Goal: Task Accomplishment & Management: Manage account settings

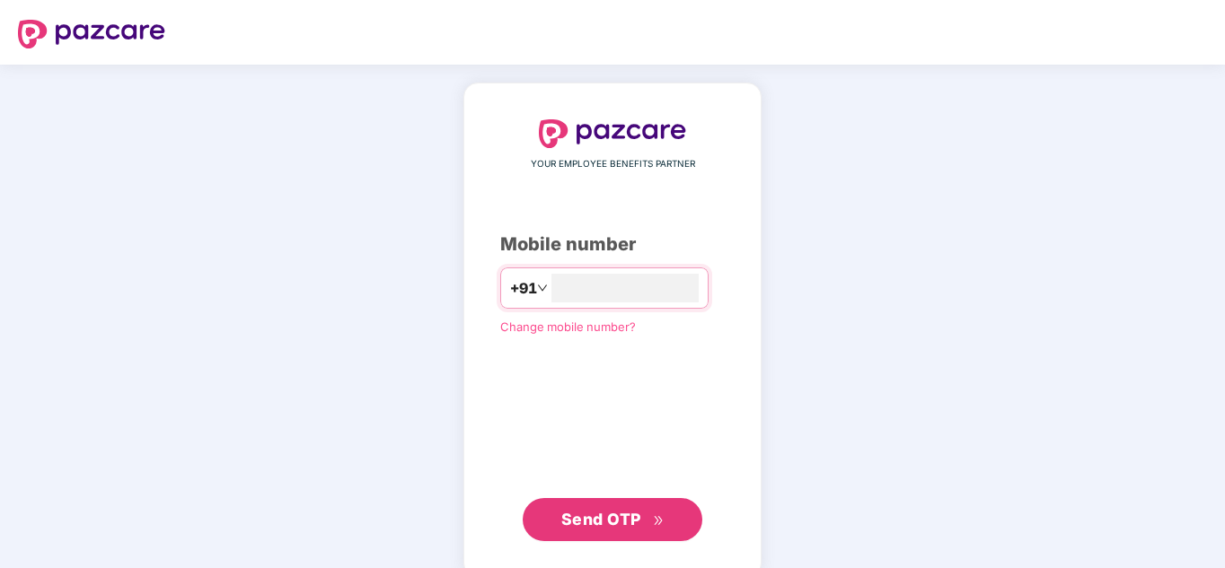
type input "**********"
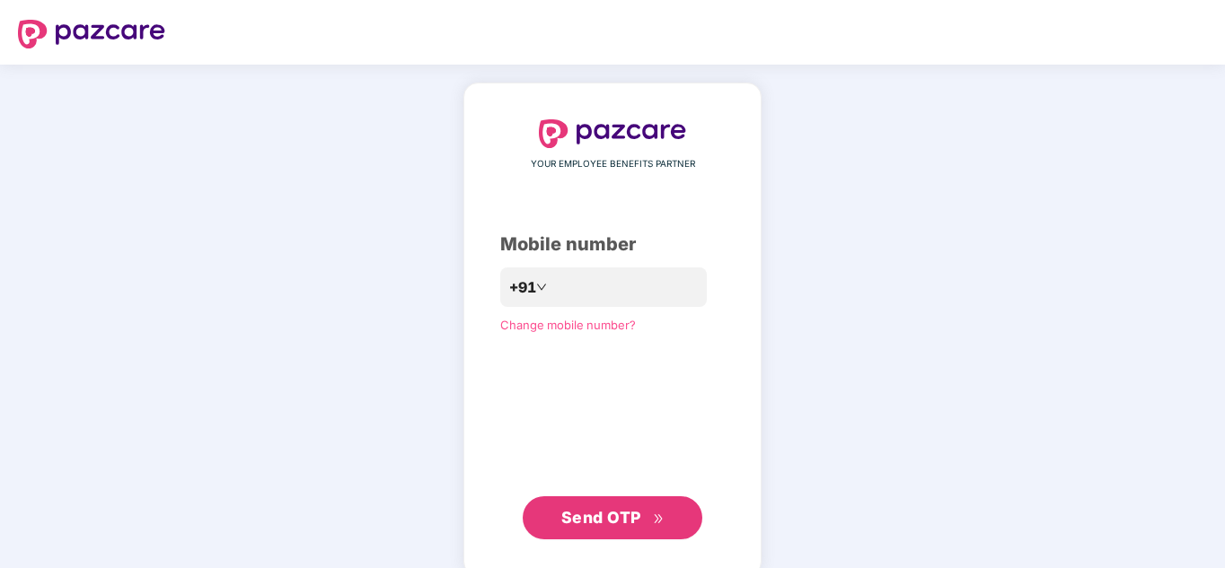
click at [609, 519] on span "Send OTP" at bounding box center [601, 517] width 80 height 19
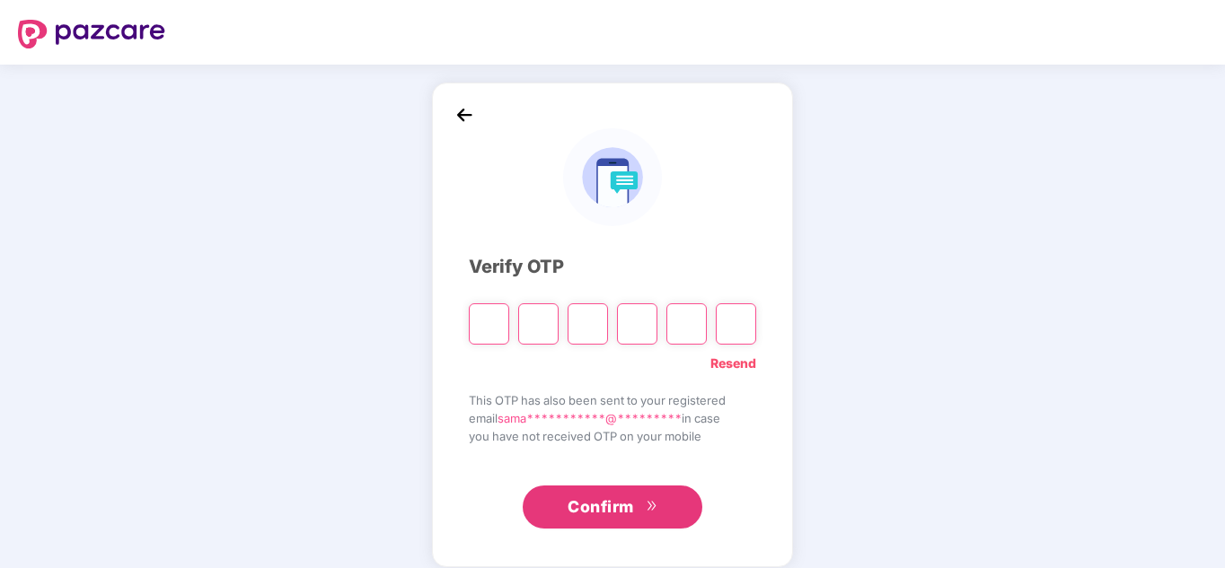
type input "*"
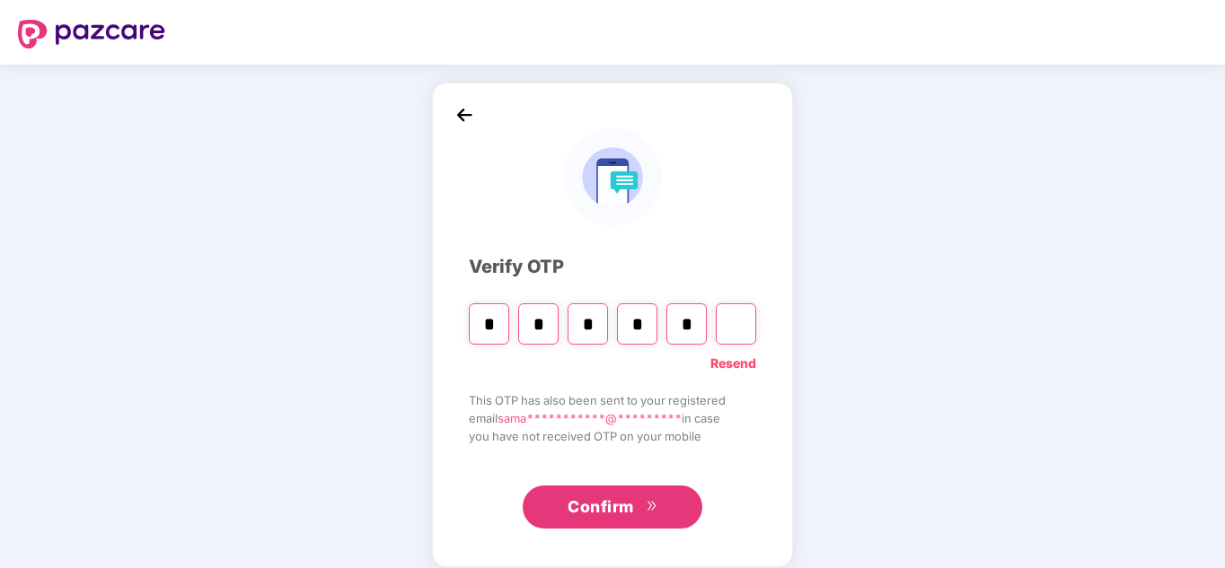
type input "*"
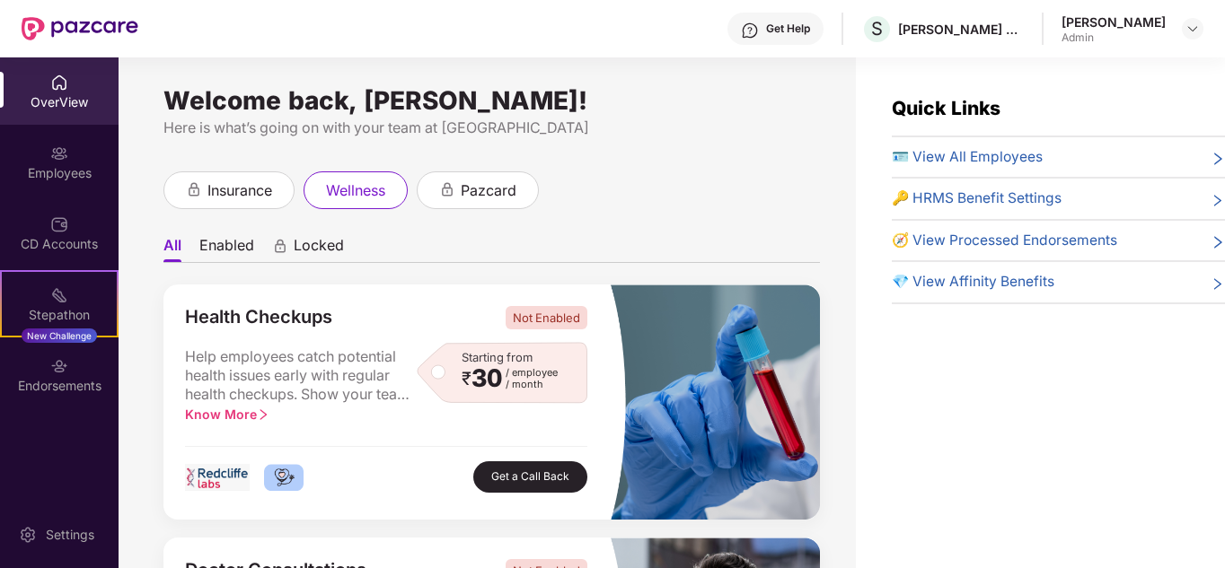
click at [1218, 200] on icon "right" at bounding box center [1217, 201] width 14 height 14
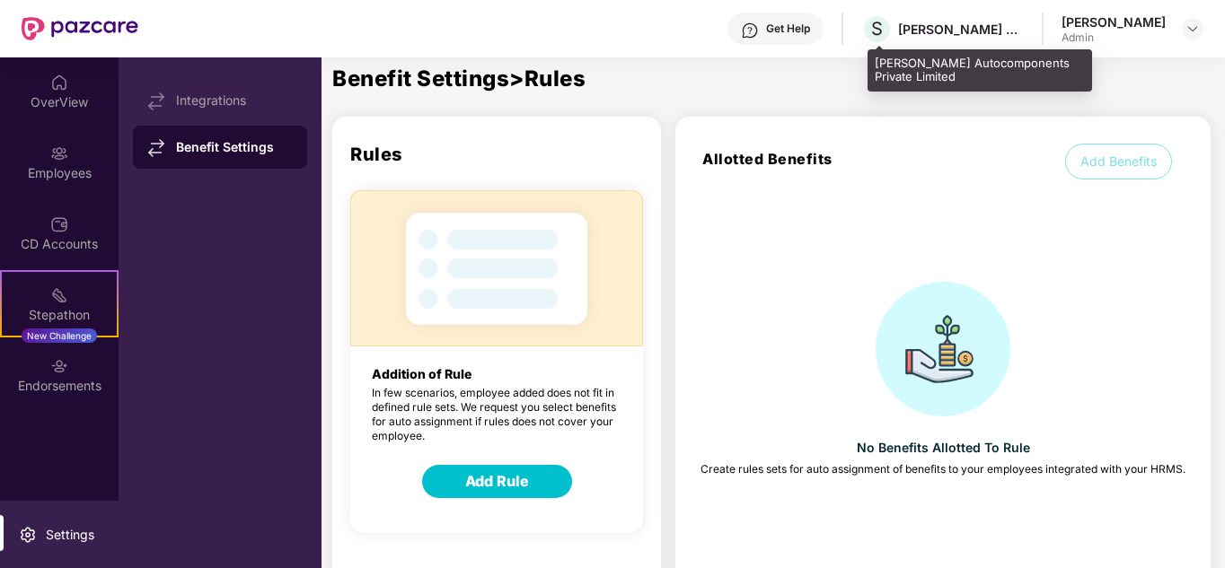
click at [971, 34] on div "[PERSON_NAME] Autocomponents Private Limited" at bounding box center [961, 29] width 126 height 17
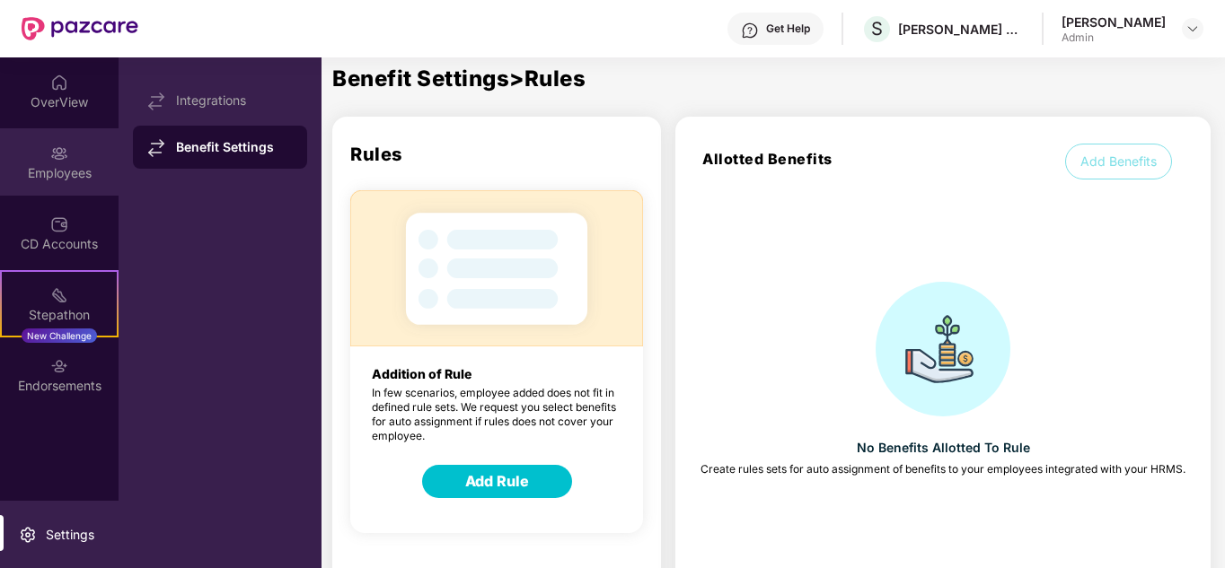
click at [68, 163] on div "Employees" at bounding box center [59, 161] width 119 height 67
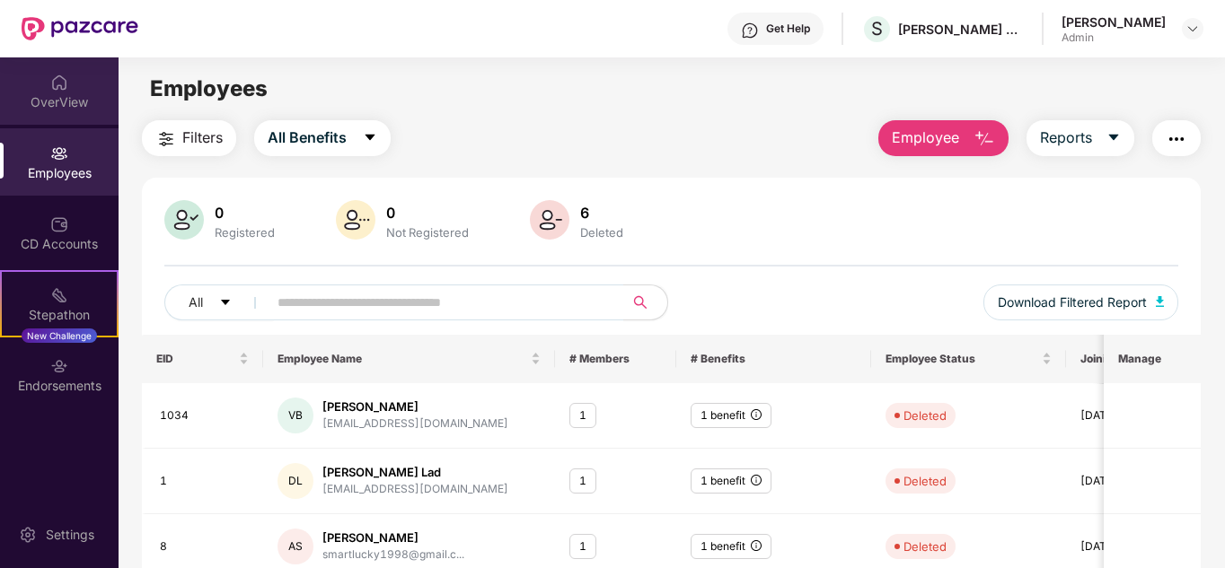
click at [40, 97] on div "OverView" at bounding box center [59, 102] width 119 height 18
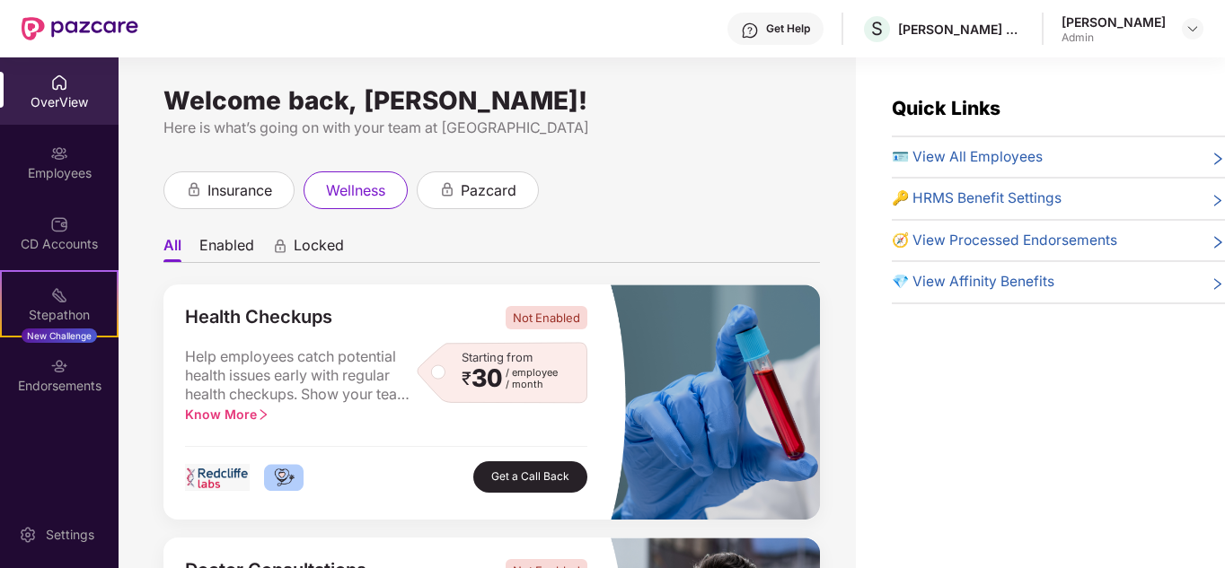
click at [1215, 242] on icon "right" at bounding box center [1217, 242] width 14 height 14
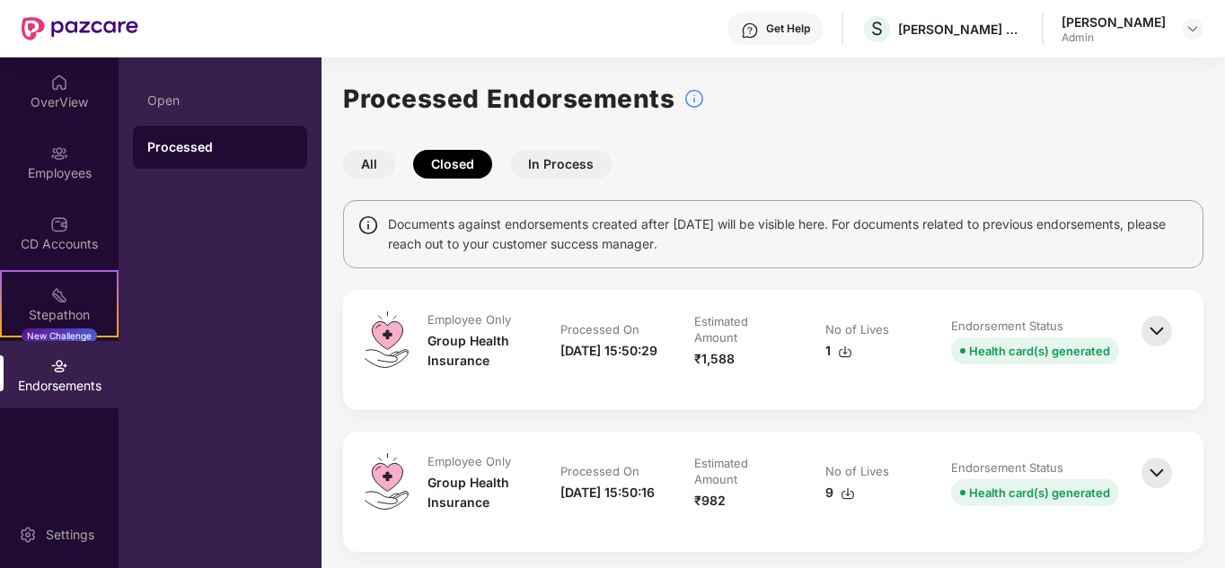
click at [1156, 330] on img at bounding box center [1157, 332] width 40 height 40
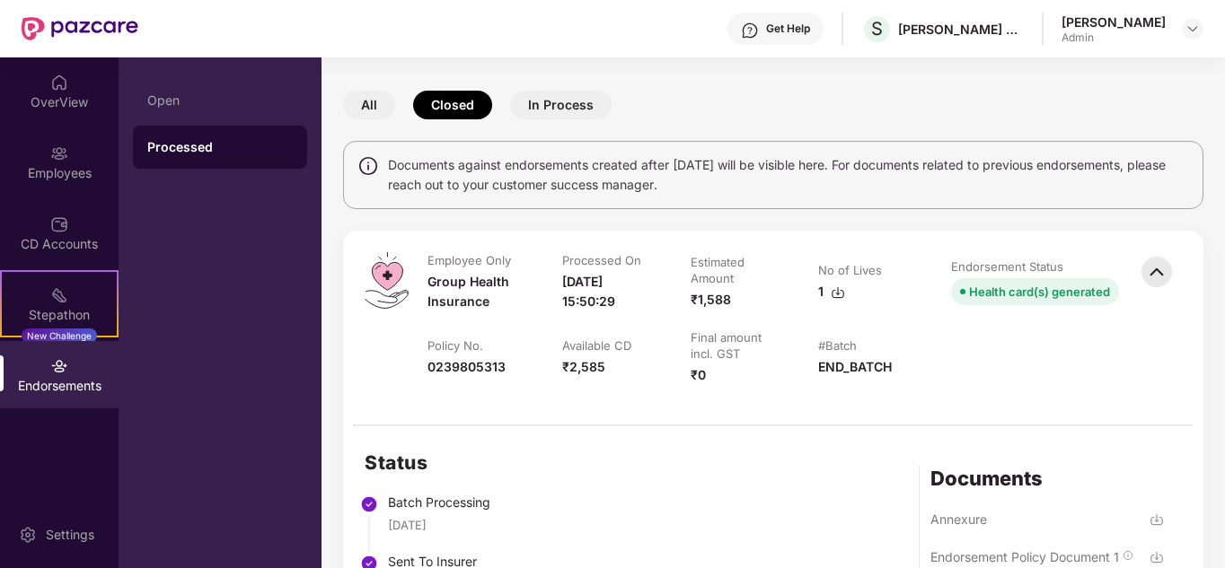
scroll to position [90, 0]
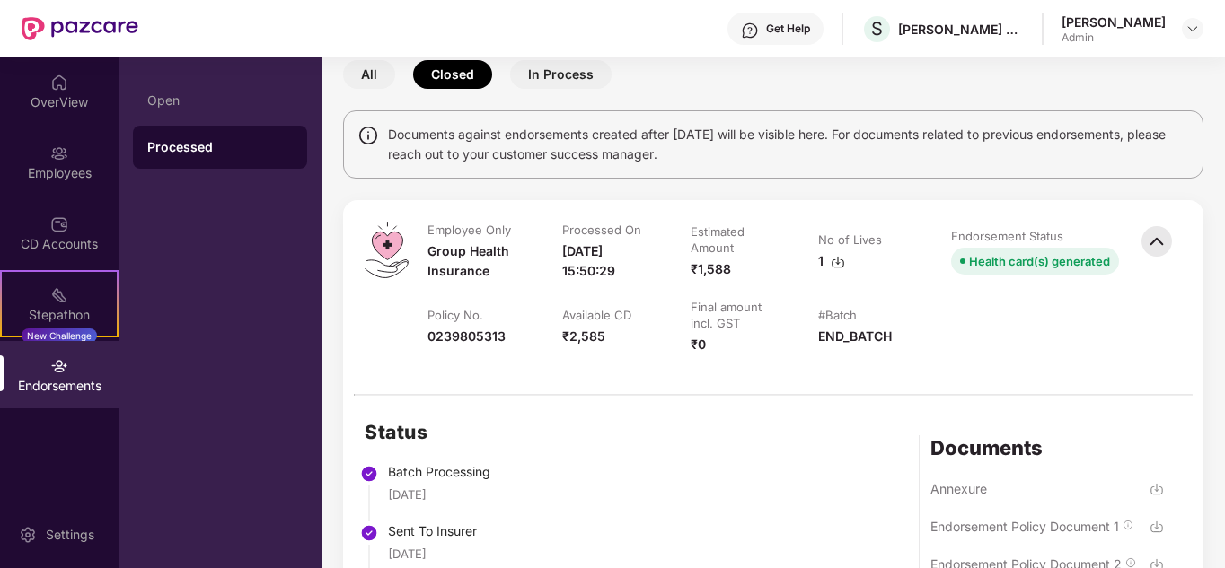
click at [837, 257] on img at bounding box center [837, 262] width 14 height 14
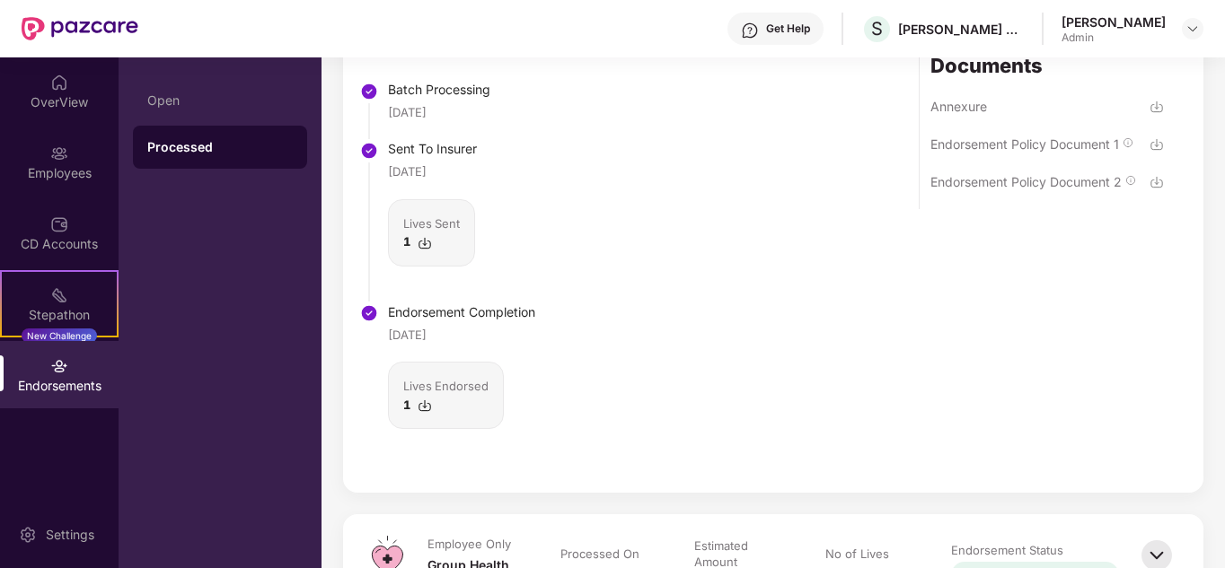
scroll to position [718, 0]
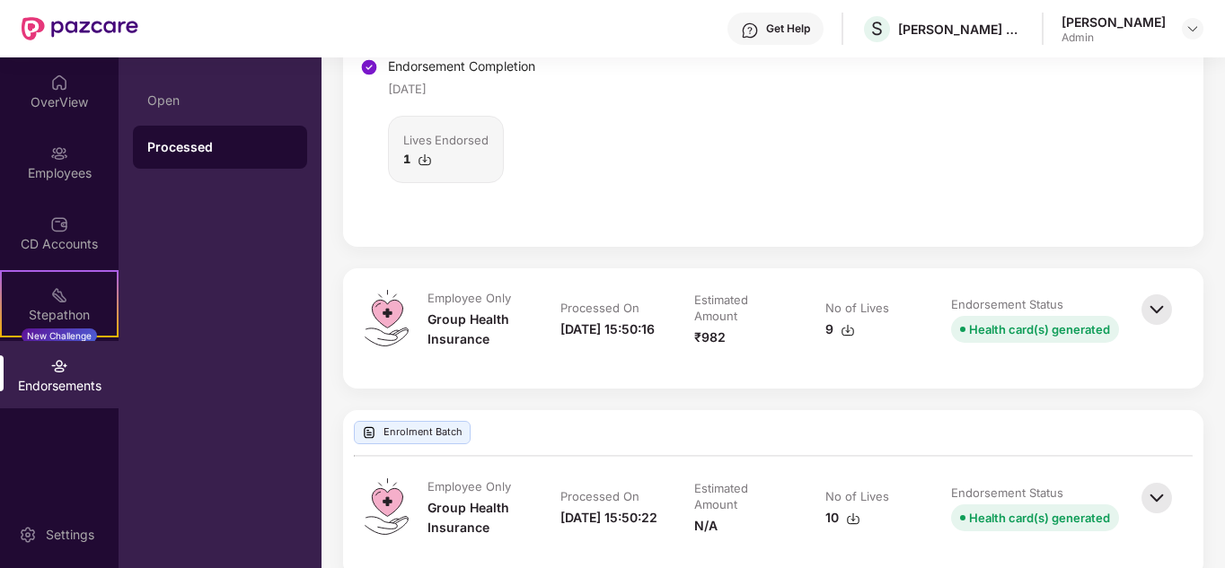
click at [48, 374] on div "Endorsements" at bounding box center [59, 374] width 119 height 67
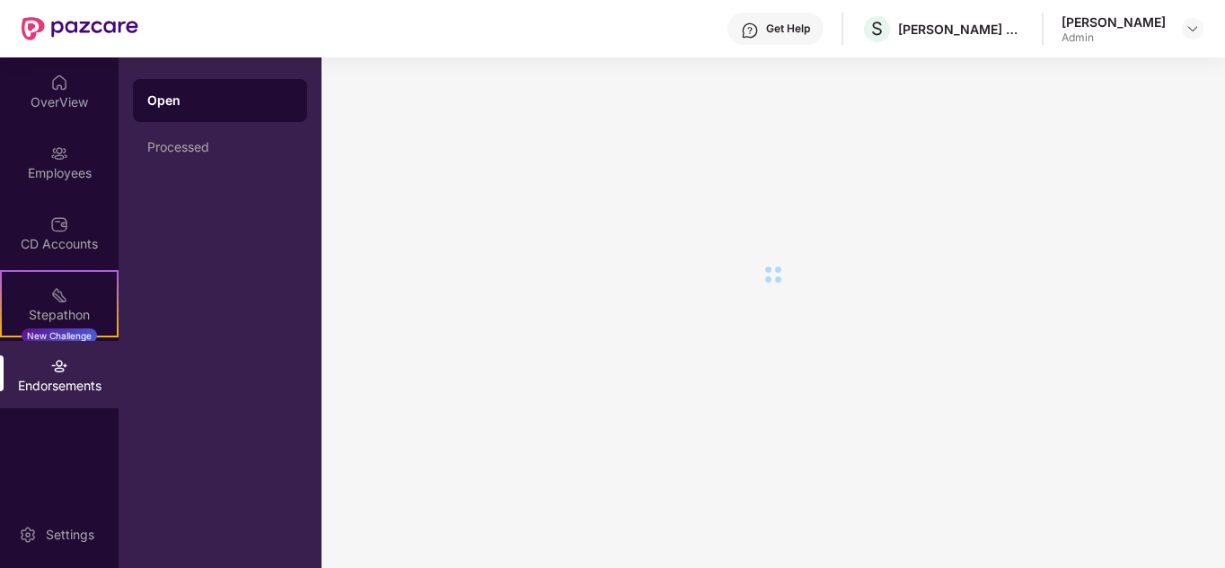
scroll to position [0, 0]
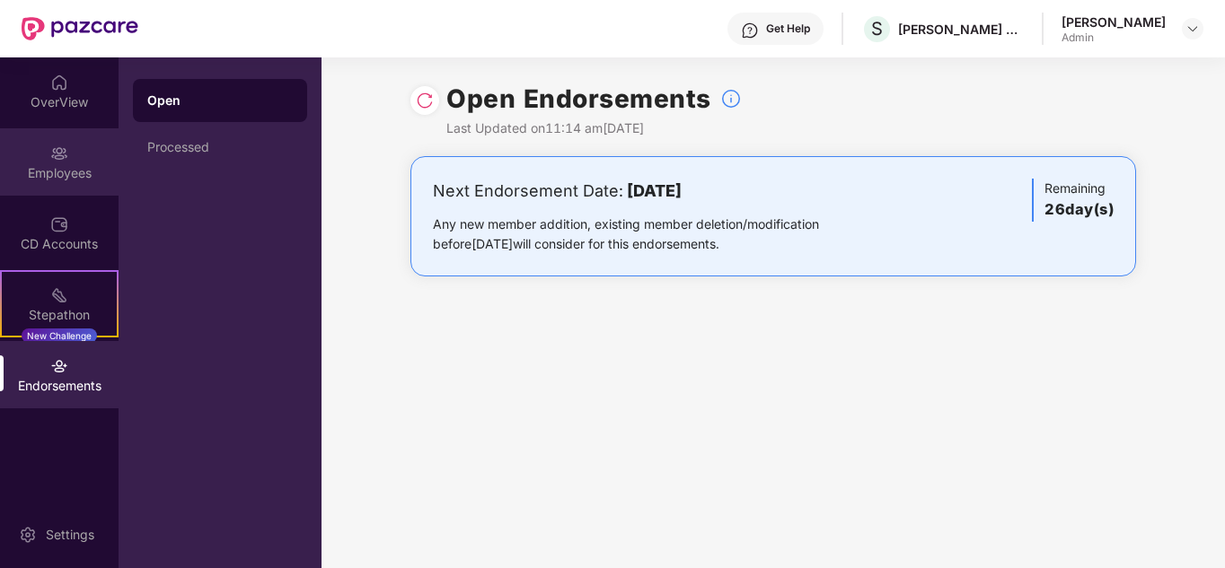
click at [69, 175] on div "Employees" at bounding box center [59, 173] width 119 height 18
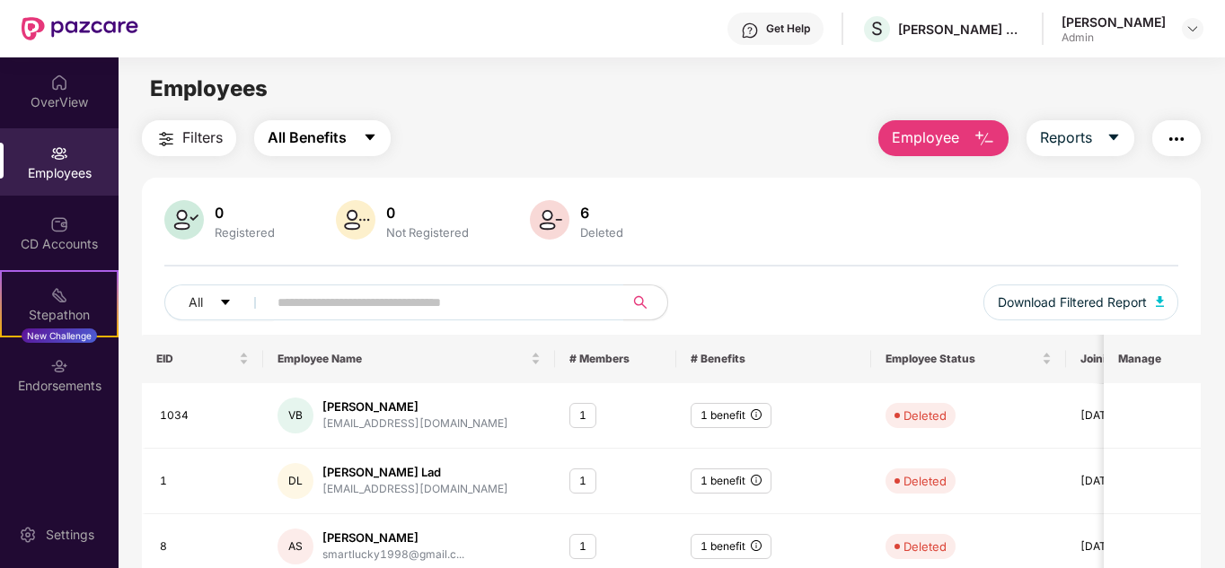
click at [370, 136] on icon "caret-down" at bounding box center [370, 138] width 10 height 6
click at [210, 136] on span "Filters" at bounding box center [202, 138] width 40 height 22
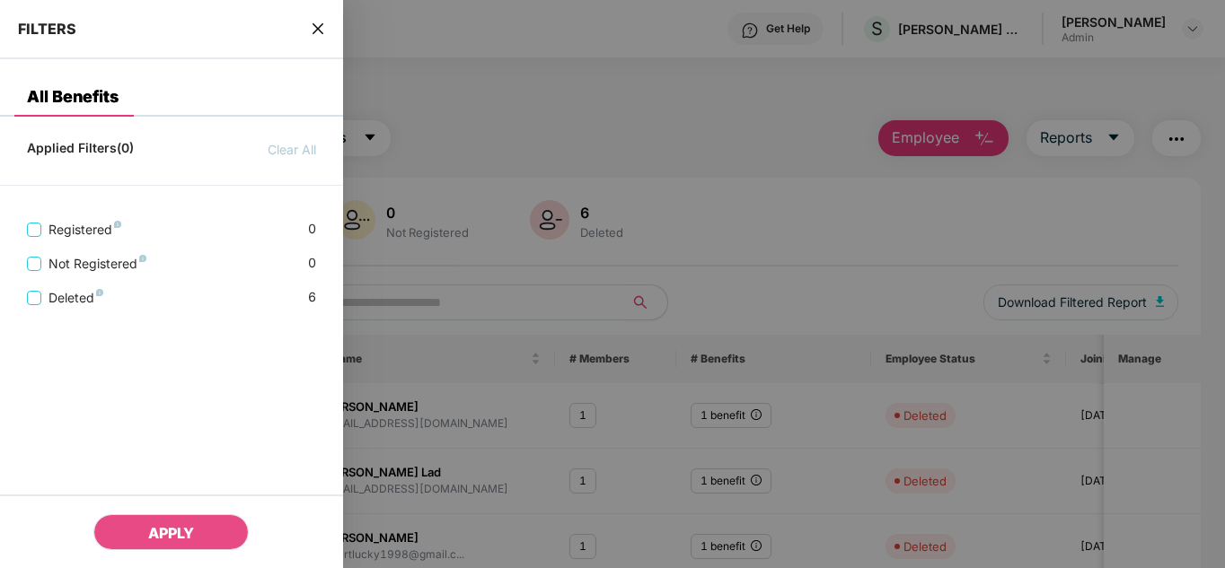
click at [532, 131] on div at bounding box center [612, 284] width 1225 height 568
click at [321, 32] on icon "close" at bounding box center [318, 29] width 14 height 14
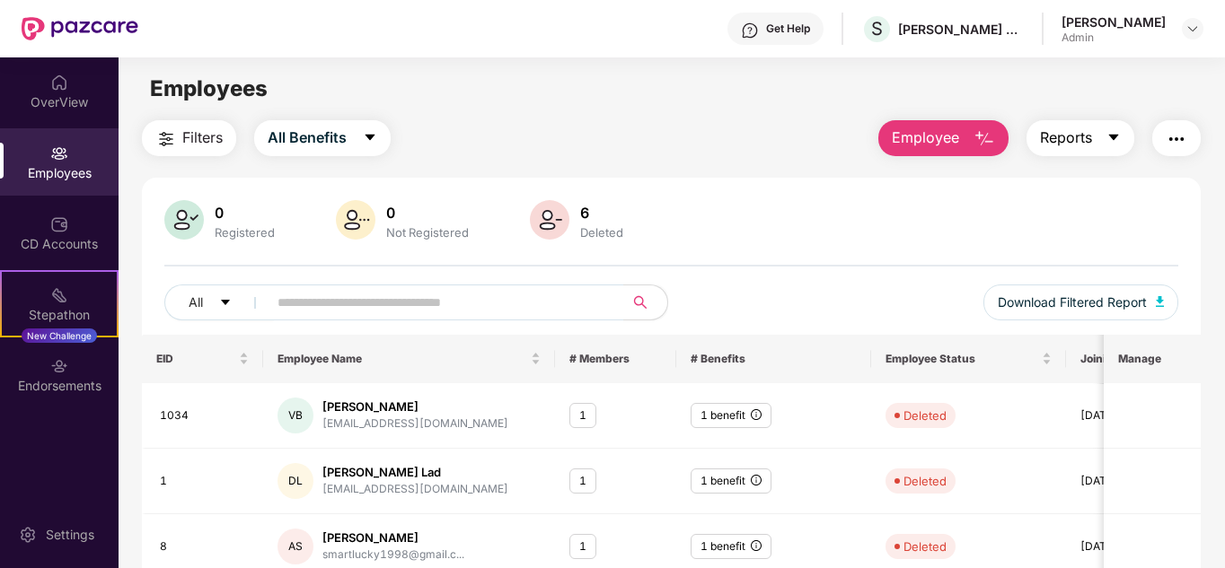
click at [1112, 131] on icon "caret-down" at bounding box center [1113, 137] width 14 height 14
click at [1180, 140] on img "button" at bounding box center [1176, 139] width 22 height 22
click at [35, 232] on div "CD Accounts" at bounding box center [59, 232] width 119 height 67
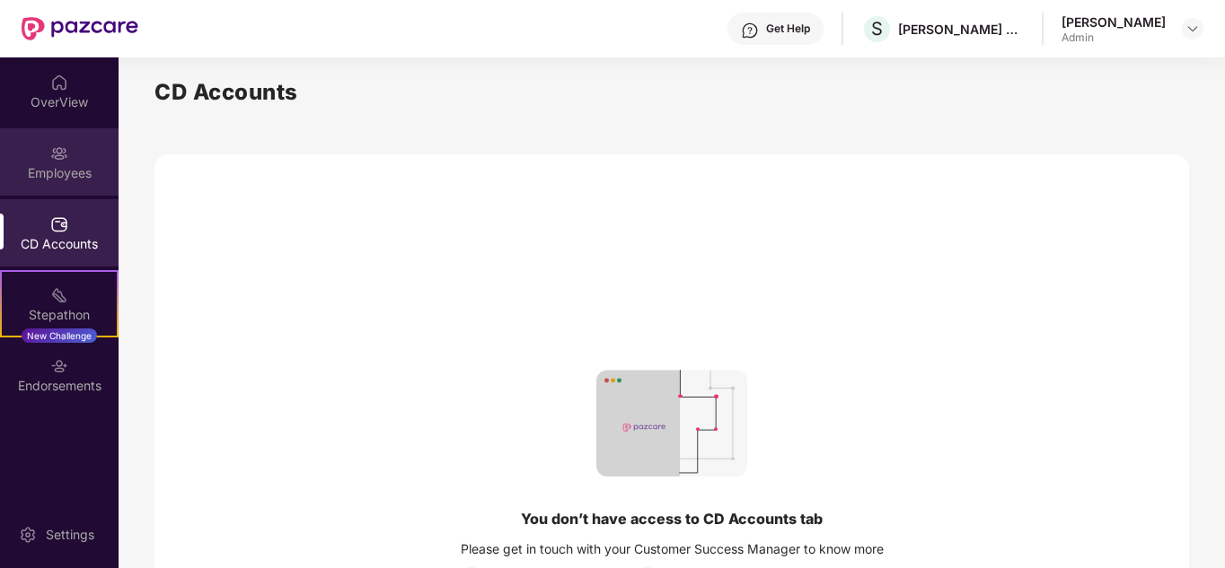
click at [43, 168] on div "Employees" at bounding box center [59, 173] width 119 height 18
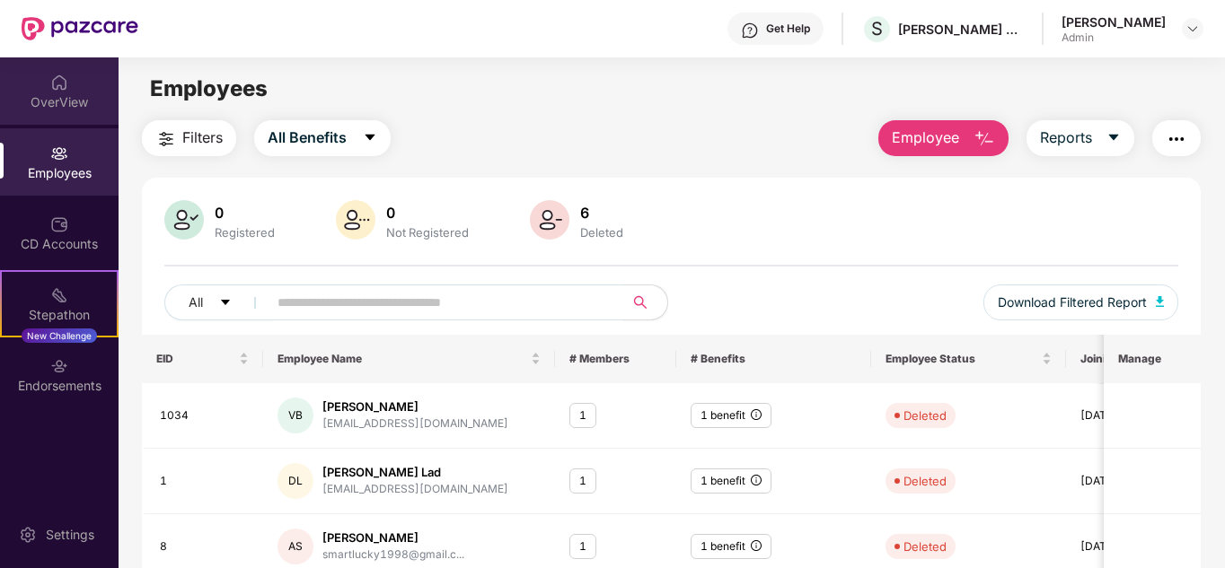
click at [50, 95] on div "OverView" at bounding box center [59, 102] width 119 height 18
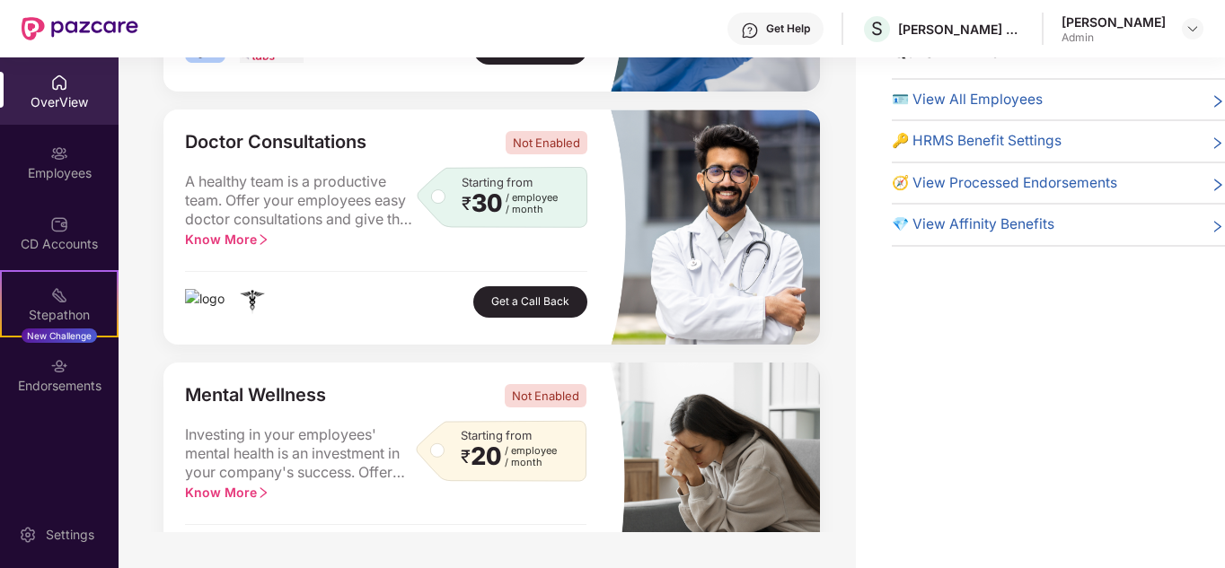
scroll to position [153, 0]
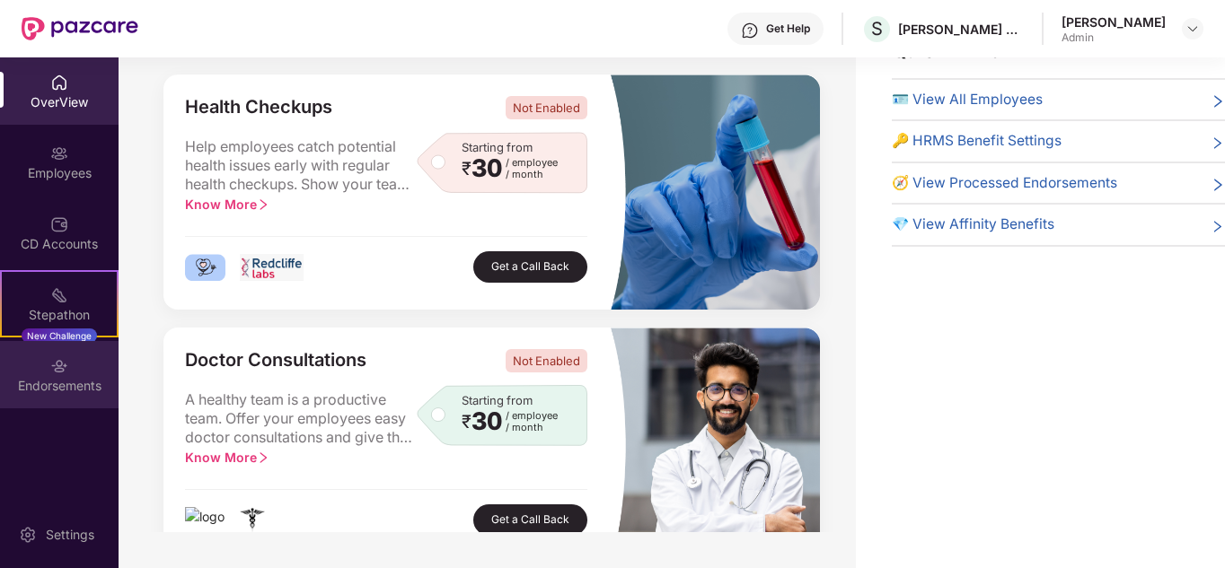
click at [48, 374] on div "Endorsements" at bounding box center [59, 374] width 119 height 67
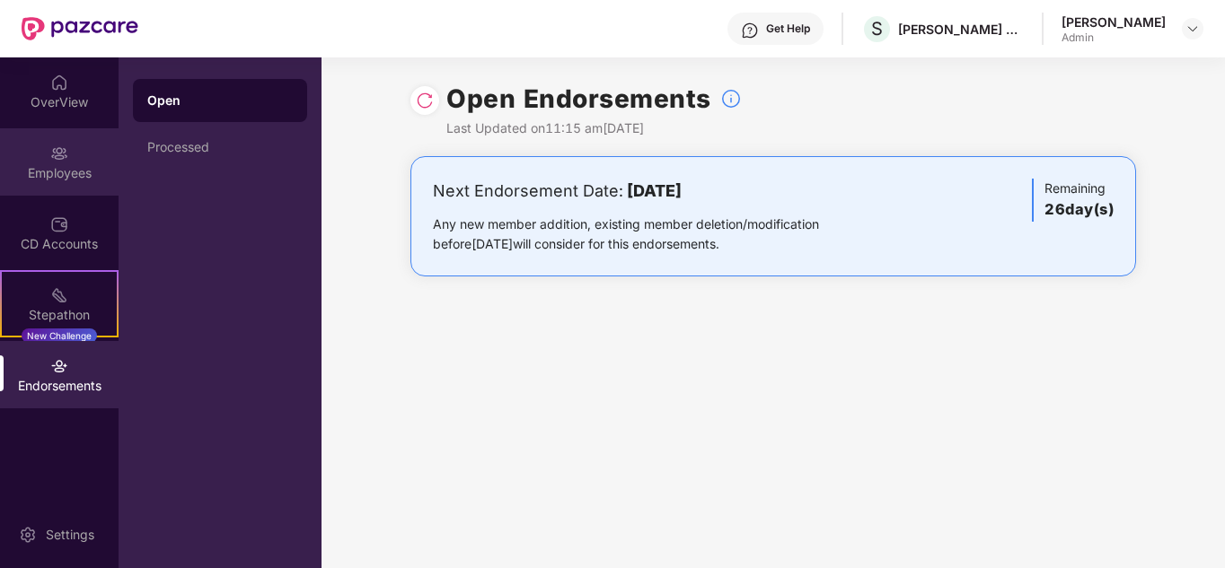
click at [56, 173] on div "Employees" at bounding box center [59, 173] width 119 height 18
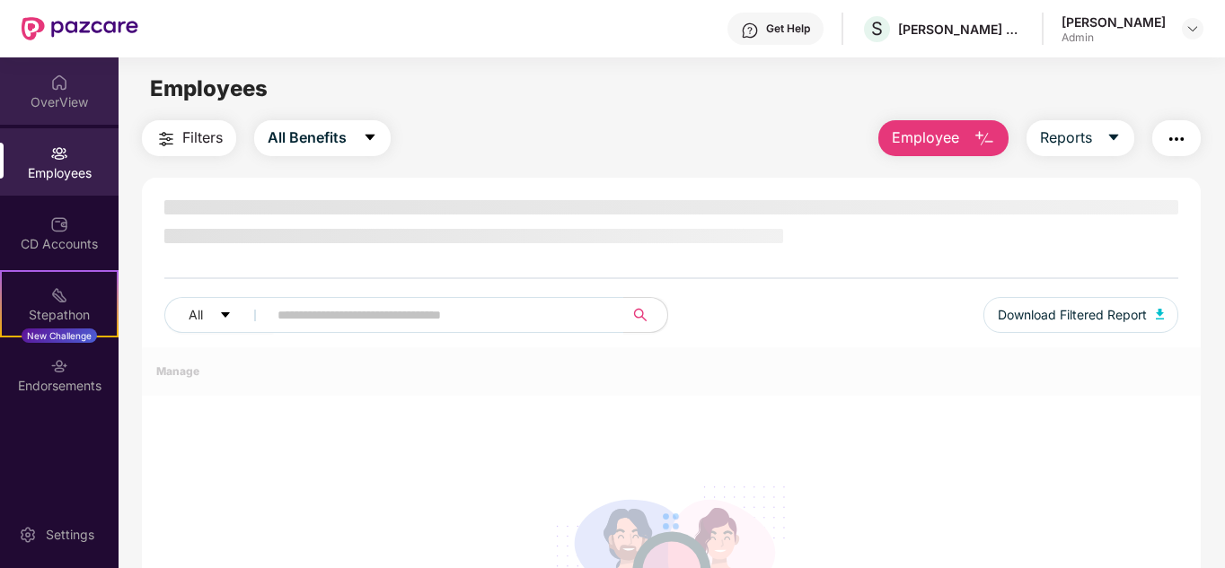
click at [53, 98] on div "OverView" at bounding box center [59, 102] width 119 height 18
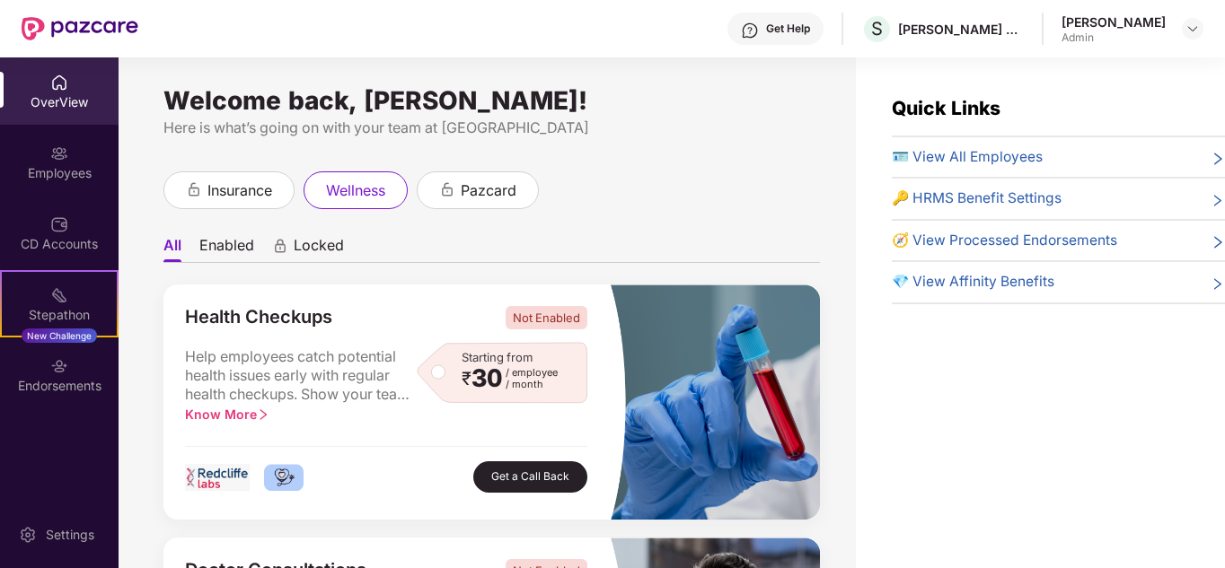
click at [990, 163] on span "🪪 View All Employees" at bounding box center [967, 157] width 151 height 22
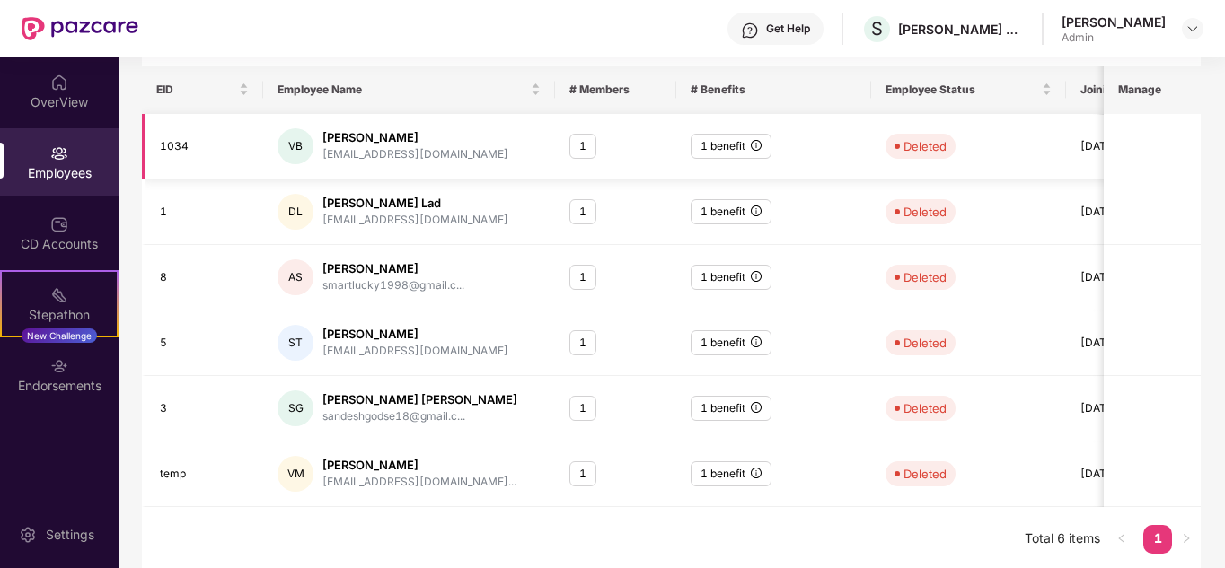
scroll to position [273, 0]
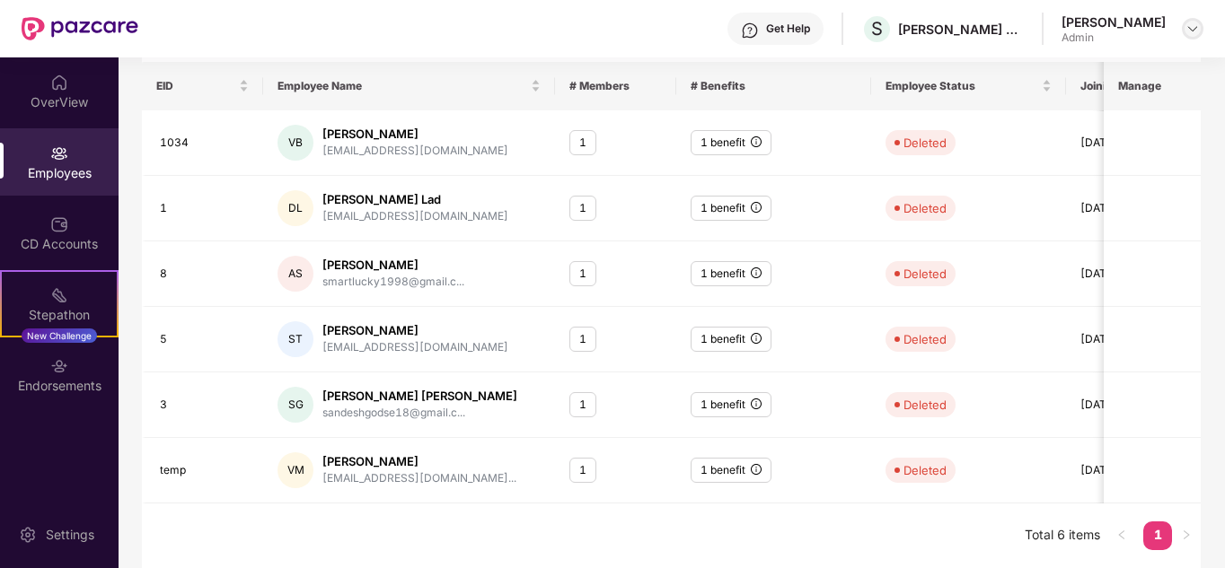
click at [1191, 25] on img at bounding box center [1192, 29] width 14 height 14
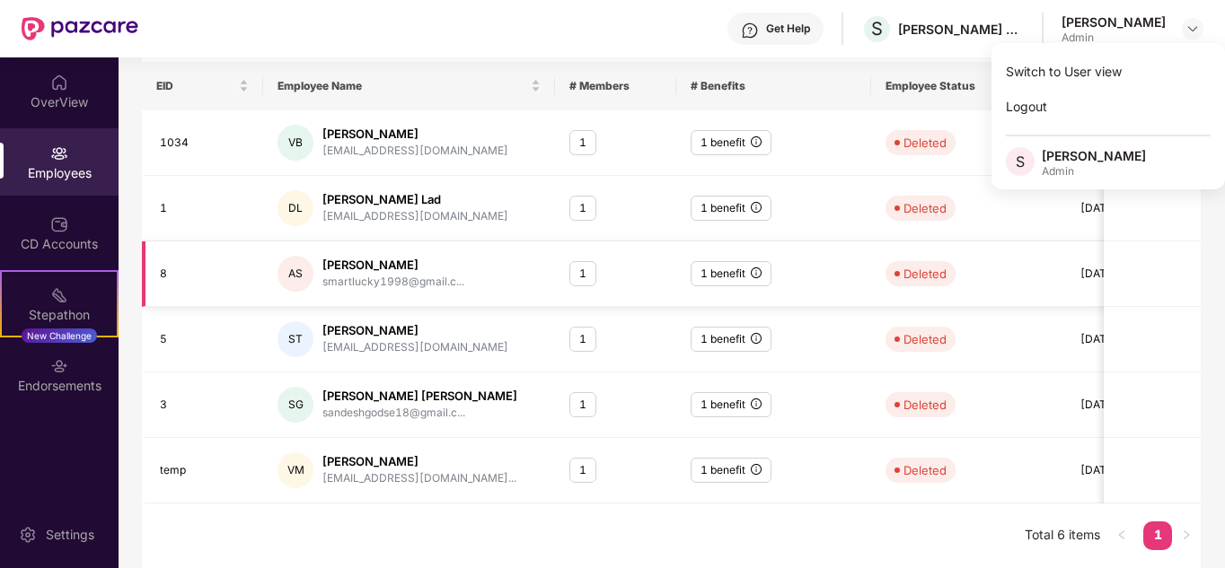
click at [783, 289] on td "1 benefit" at bounding box center [773, 275] width 195 height 66
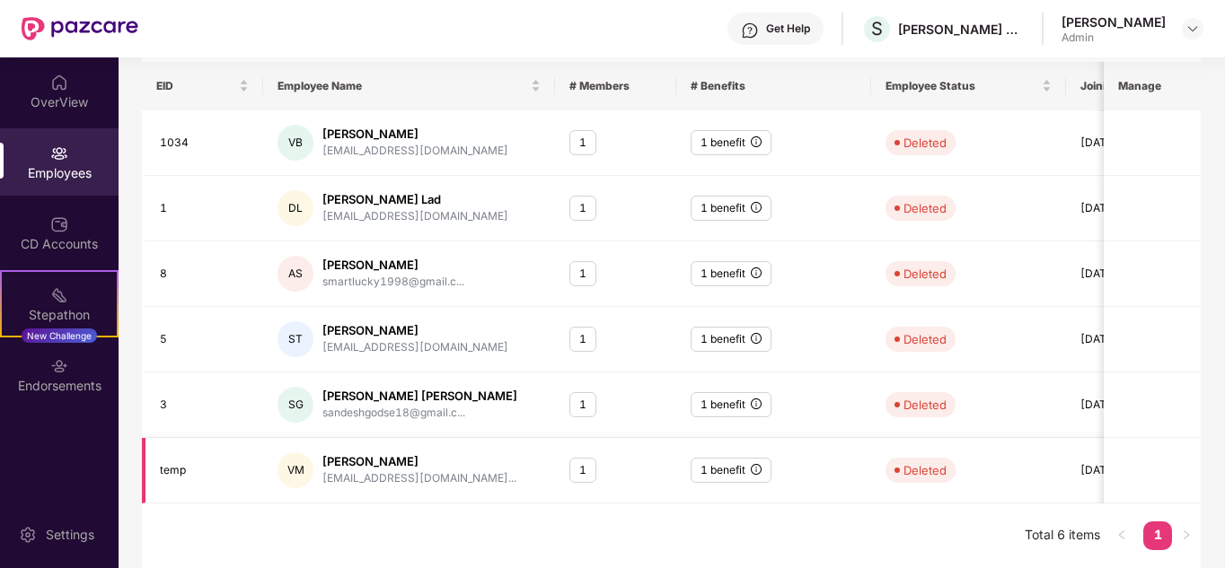
scroll to position [0, 0]
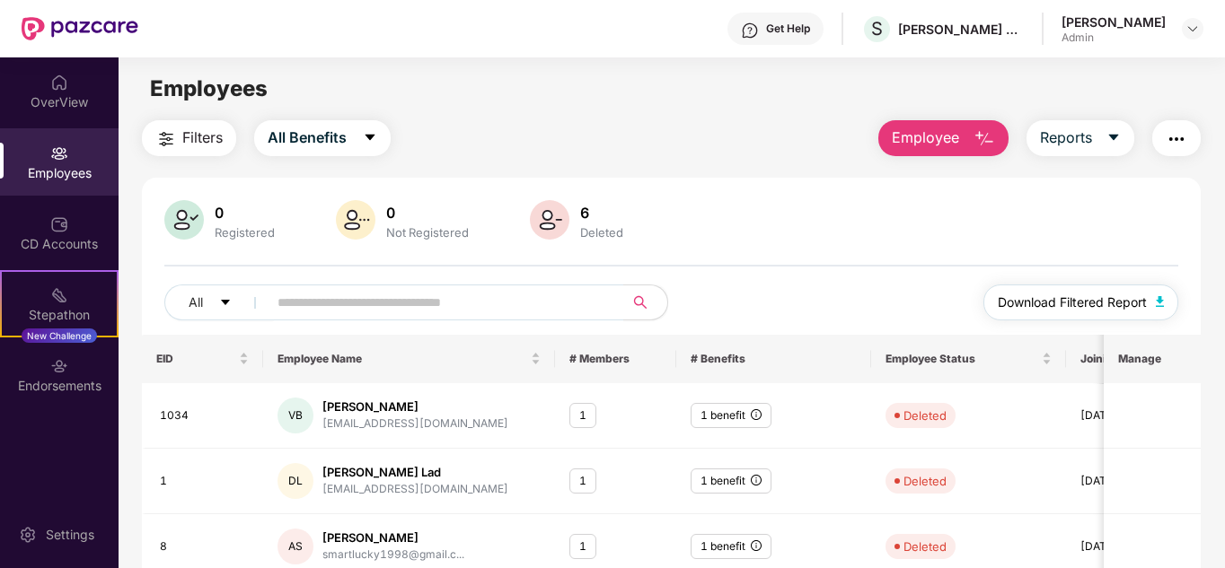
click at [1159, 303] on img "button" at bounding box center [1160, 301] width 9 height 11
